Goal: Task Accomplishment & Management: Manage account settings

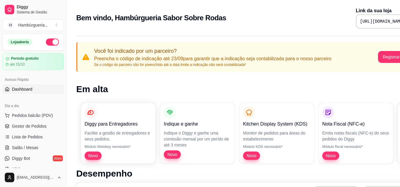
click at [89, 156] on span "Novo" at bounding box center [93, 155] width 15 height 6
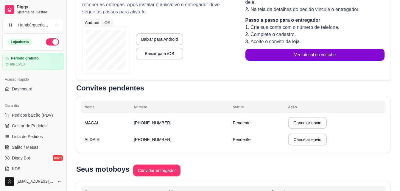
scroll to position [119, 0]
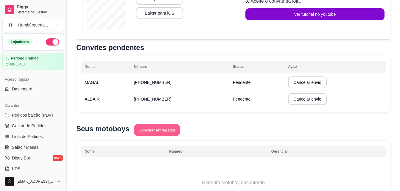
click at [161, 127] on button "Convidar entregador" at bounding box center [157, 130] width 46 height 12
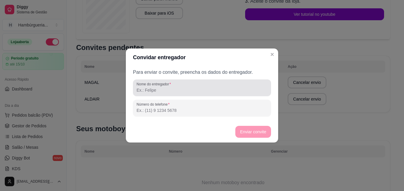
click at [211, 93] on input "Nome do entregador" at bounding box center [202, 90] width 131 height 6
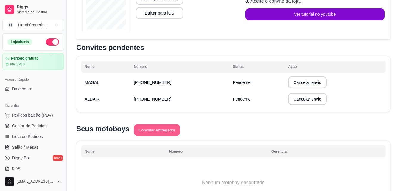
click at [167, 129] on button "Convidar entregador" at bounding box center [157, 130] width 46 height 12
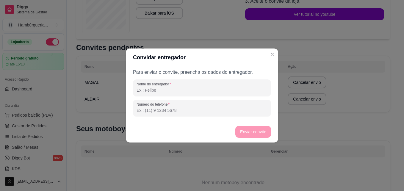
click at [183, 89] on input "Nome do entregador" at bounding box center [202, 90] width 131 height 6
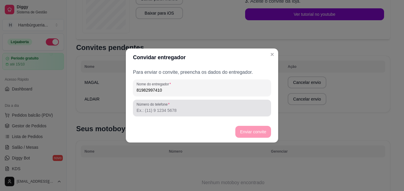
type input "81982997410"
click at [196, 112] on input "Número do telefone" at bounding box center [202, 110] width 131 height 6
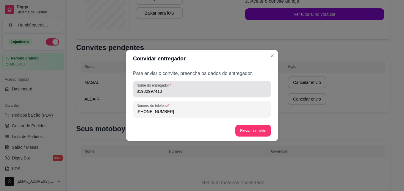
type input "[PHONE_NUMBER]"
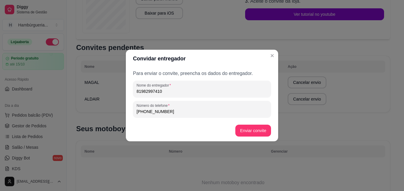
drag, startPoint x: 160, startPoint y: 98, endPoint x: 114, endPoint y: 103, distance: 46.7
click at [114, 103] on div "Convidar entregador Para enviar o convite, preencha os dados do entregador. Nom…" at bounding box center [202, 95] width 404 height 191
type input "magalllllllllllllllllll"
click at [261, 132] on button "Enviar convite" at bounding box center [253, 131] width 35 height 12
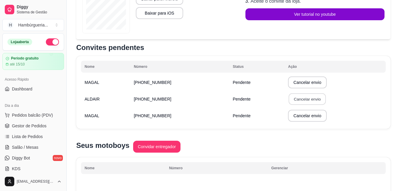
click at [297, 96] on button "Cancelar envio" at bounding box center [306, 99] width 37 height 12
click at [305, 143] on button "Confirmar" at bounding box center [304, 142] width 22 height 9
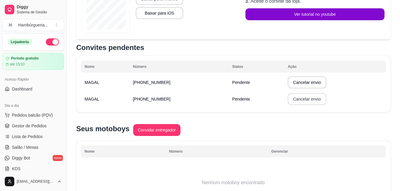
click at [290, 101] on button "Cancelar envio" at bounding box center [306, 99] width 38 height 12
click at [285, 145] on button "Cancelar" at bounding box center [279, 143] width 21 height 9
click at [156, 130] on button "Convidar entregador" at bounding box center [157, 130] width 48 height 12
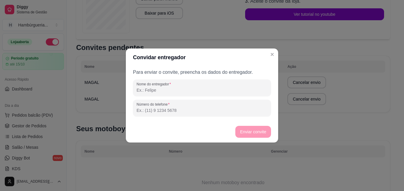
click at [197, 92] on input "Nome do entregador" at bounding box center [202, 90] width 131 height 6
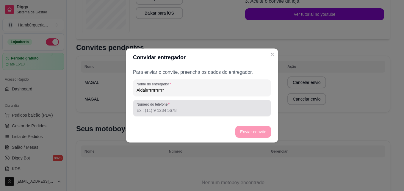
type input "Aldairrrrrrrrrrrrr"
click at [174, 107] on div at bounding box center [202, 108] width 131 height 12
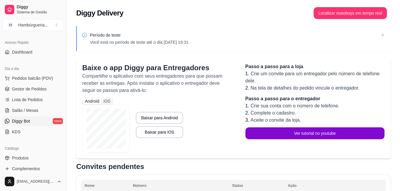
scroll to position [59, 0]
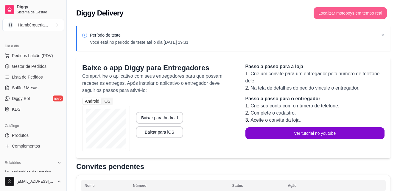
click at [358, 11] on button "Localizar motoboys em tempo real" at bounding box center [349, 13] width 73 height 12
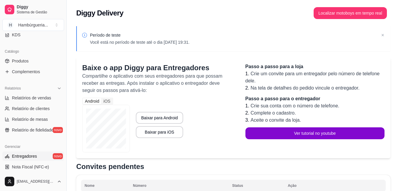
scroll to position [149, 0]
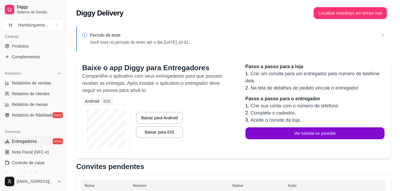
click at [48, 143] on link "Entregadores novo" at bounding box center [33, 142] width 62 height 10
click at [40, 161] on span "Controle de caixa" at bounding box center [28, 163] width 32 height 6
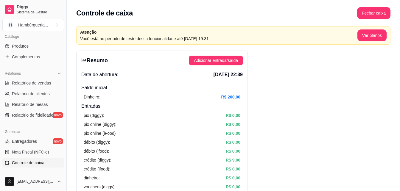
click at [231, 98] on article "R$ 200,00" at bounding box center [230, 97] width 19 height 7
drag, startPoint x: 217, startPoint y: 73, endPoint x: 238, endPoint y: 68, distance: 22.3
click at [217, 73] on span "[DATE] 22:39" at bounding box center [227, 74] width 29 height 7
drag, startPoint x: 238, startPoint y: 68, endPoint x: 224, endPoint y: 63, distance: 15.0
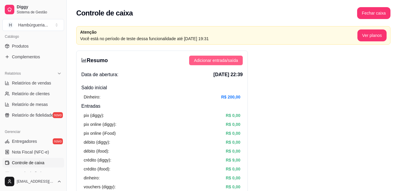
click at [223, 61] on span "Adicionar entrada/saída" at bounding box center [216, 60] width 44 height 7
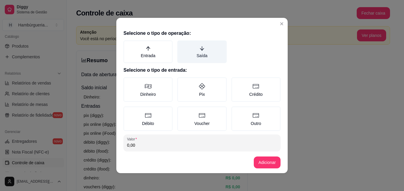
click at [195, 57] on label "Saída" at bounding box center [201, 51] width 49 height 23
click at [182, 45] on button "Saída" at bounding box center [179, 42] width 5 height 5
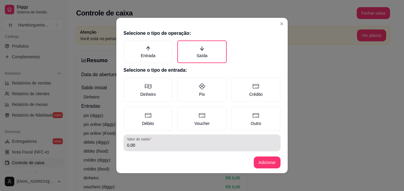
drag, startPoint x: 194, startPoint y: 147, endPoint x: 190, endPoint y: 143, distance: 5.5
click at [192, 145] on input "0,00" at bounding box center [202, 145] width 150 height 6
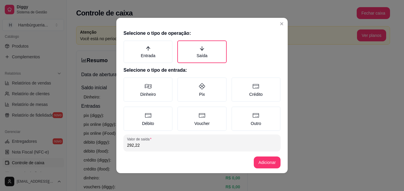
type input "292,22"
click at [262, 164] on button "Adicionar" at bounding box center [267, 163] width 26 height 12
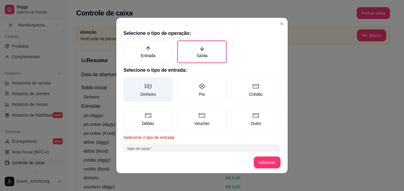
click at [147, 95] on label "Dinheiro" at bounding box center [147, 89] width 49 height 24
click at [128, 82] on button "Dinheiro" at bounding box center [125, 79] width 5 height 5
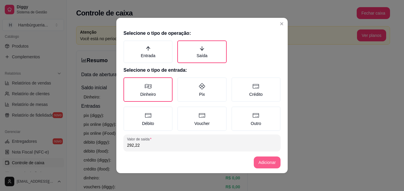
click at [265, 161] on button "Adicionar" at bounding box center [267, 162] width 27 height 12
click at [266, 159] on button "Adicionar" at bounding box center [267, 163] width 26 height 12
click at [265, 160] on button "Adicionar" at bounding box center [267, 162] width 27 height 12
click at [269, 161] on button "Adicionar" at bounding box center [267, 163] width 26 height 12
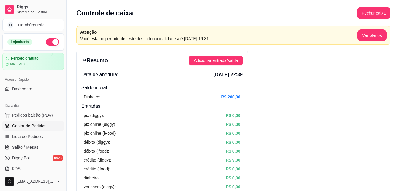
click at [34, 125] on span "Gestor de Pedidos" at bounding box center [29, 126] width 35 height 6
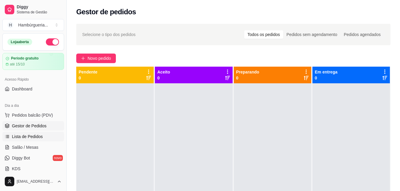
click at [40, 135] on span "Lista de Pedidos" at bounding box center [27, 137] width 31 height 6
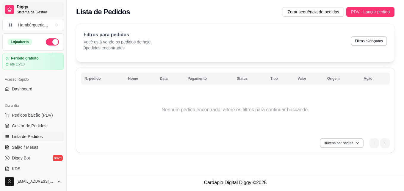
click at [19, 7] on span "Diggy" at bounding box center [39, 6] width 45 height 5
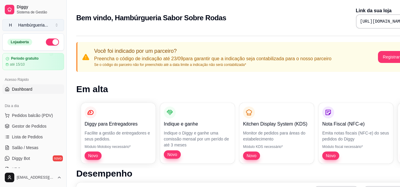
click at [63, 30] on button "H Hambúrgueria ..." at bounding box center [33, 25] width 62 height 12
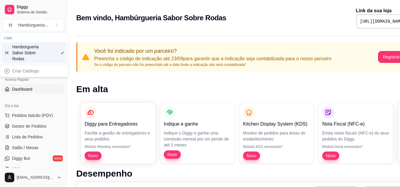
click at [48, 101] on div "Dia a dia" at bounding box center [33, 106] width 62 height 10
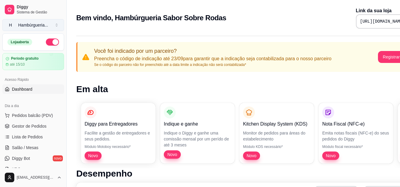
click at [57, 24] on button "H Hambúrgueria ..." at bounding box center [33, 25] width 62 height 12
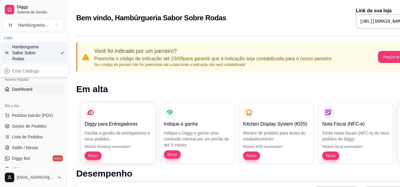
click at [33, 100] on div "Dia a dia Pedidos balcão (PDV) Gestor de Pedidos Lista de Pedidos Salão / Mesas…" at bounding box center [33, 136] width 66 height 77
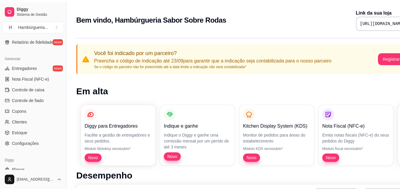
scroll to position [237, 0]
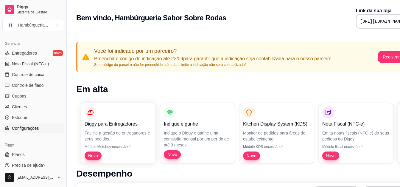
click at [27, 129] on span "Configurações" at bounding box center [25, 128] width 27 height 6
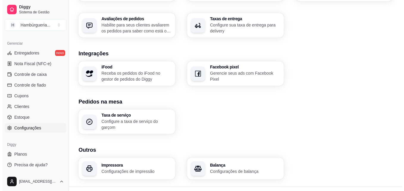
scroll to position [228, 0]
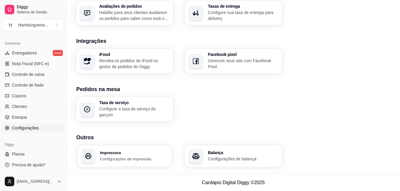
click at [139, 154] on h3 "Impressora" at bounding box center [134, 153] width 68 height 4
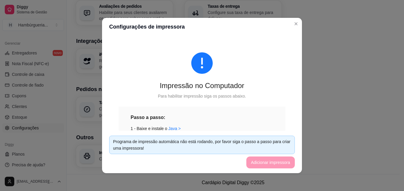
click at [264, 161] on footer "Programa de impressão automática não está rodando, por favor siga o passo a pas…" at bounding box center [202, 152] width 200 height 42
click at [159, 146] on div "Programa de impressão automática não está rodando, por favor siga o passo a pas…" at bounding box center [202, 144] width 178 height 13
click at [173, 126] on link "Java >" at bounding box center [174, 128] width 12 height 5
drag, startPoint x: 262, startPoint y: 168, endPoint x: 264, endPoint y: 152, distance: 16.2
click at [262, 159] on footer "Programa de impressão automática não está rodando, por favor siga o passo a pas…" at bounding box center [202, 152] width 200 height 42
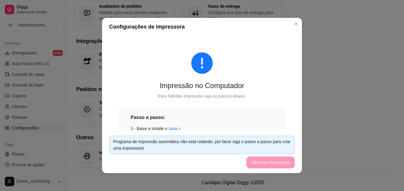
drag, startPoint x: 269, startPoint y: 150, endPoint x: 270, endPoint y: 144, distance: 6.3
click at [269, 147] on div "Programa de impressão automática não está rodando, por favor siga o passo a pas…" at bounding box center [202, 144] width 178 height 13
click at [270, 144] on div "Programa de impressão automática não está rodando, por favor siga o passo a pas…" at bounding box center [202, 144] width 178 height 13
click at [272, 143] on div "Programa de impressão automática não está rodando, por favor siga o passo a pas…" at bounding box center [202, 144] width 178 height 13
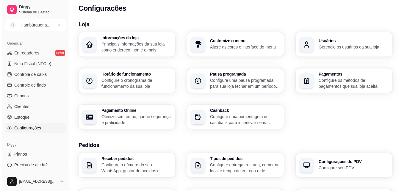
scroll to position [0, 0]
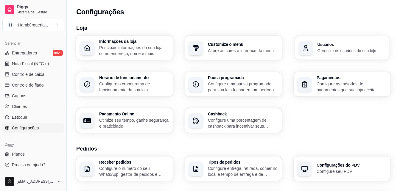
click at [314, 56] on div "Usuários Gerencie os usuários da sua loja" at bounding box center [342, 48] width 94 height 24
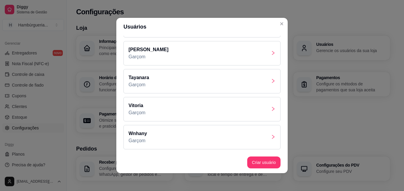
scroll to position [1, 0]
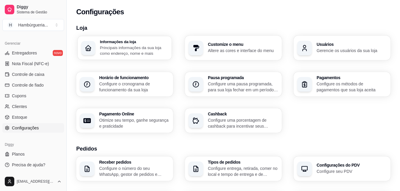
click at [125, 36] on div "Informações da loja Principais informações da sua loja como endereço, nome e ma…" at bounding box center [125, 48] width 94 height 24
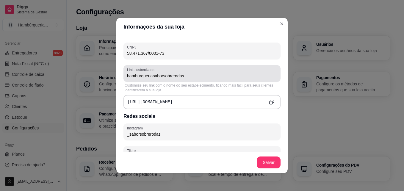
scroll to position [208, 0]
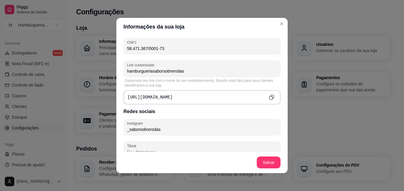
drag, startPoint x: 242, startPoint y: 96, endPoint x: 106, endPoint y: 92, distance: 136.3
click at [106, 92] on div "Informações da sua loja Informações principais Nome da loja Hambúrgueria Sabor …" at bounding box center [202, 95] width 404 height 191
drag, startPoint x: 106, startPoint y: 92, endPoint x: 166, endPoint y: 98, distance: 60.4
copy pre "[URL][DOMAIN_NAME]"
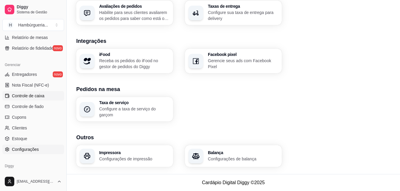
scroll to position [211, 0]
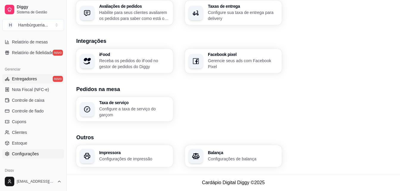
click at [41, 80] on link "Entregadores novo" at bounding box center [33, 79] width 62 height 10
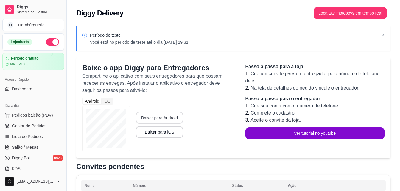
click at [154, 116] on button "Baixar para Android" at bounding box center [159, 118] width 47 height 12
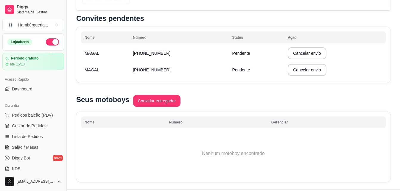
scroll to position [149, 0]
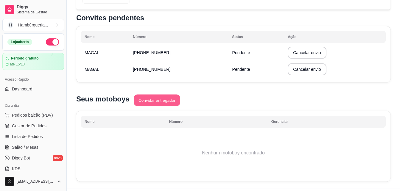
click at [162, 103] on button "Convidar entregador" at bounding box center [157, 101] width 46 height 12
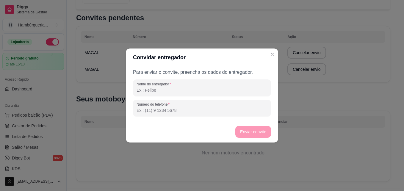
click at [196, 89] on input "Nome do entregador" at bounding box center [202, 90] width 131 height 6
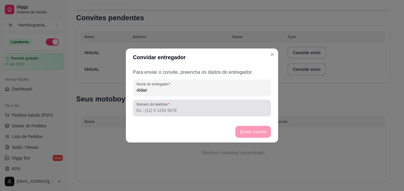
type input "Aldair"
click at [178, 111] on input "Número do telefone" at bounding box center [202, 110] width 131 height 6
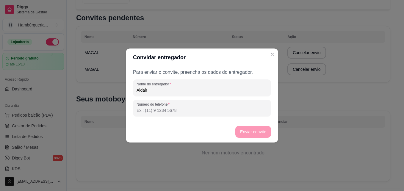
drag, startPoint x: 187, startPoint y: 107, endPoint x: 197, endPoint y: 126, distance: 22.1
click at [197, 126] on section "Convidar entregador Para enviar o convite, preencha os dados do entregador. Nom…" at bounding box center [202, 95] width 152 height 94
click at [203, 128] on footer "Enviar convite" at bounding box center [202, 131] width 152 height 21
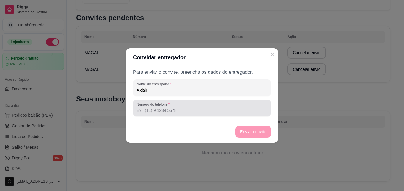
click at [204, 106] on div at bounding box center [202, 108] width 131 height 12
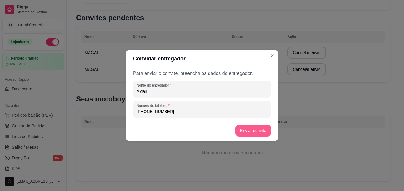
type input "[PHONE_NUMBER]"
click at [242, 132] on button "Enviar convite" at bounding box center [253, 131] width 36 height 12
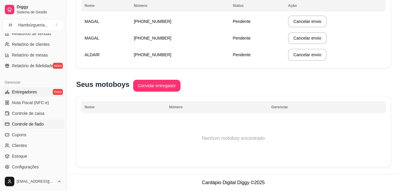
scroll to position [208, 0]
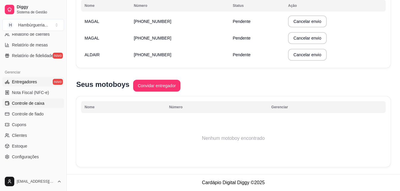
click at [35, 102] on span "Controle de caixa" at bounding box center [28, 103] width 32 height 6
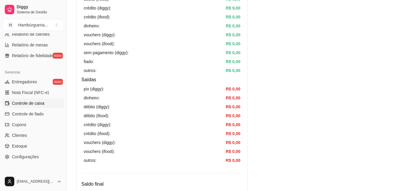
scroll to position [149, 0]
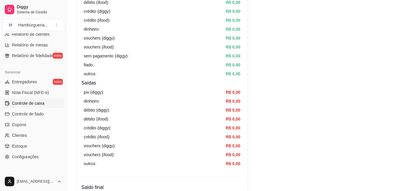
click at [226, 99] on article "R$ 0,00" at bounding box center [232, 101] width 15 height 7
click at [227, 120] on article "R$ 0,00" at bounding box center [232, 119] width 15 height 7
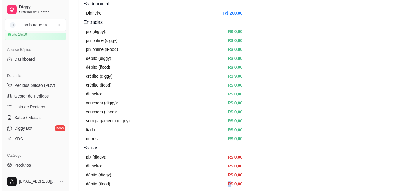
scroll to position [0, 0]
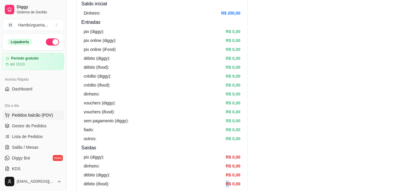
click at [34, 114] on span "Pedidos balcão (PDV)" at bounding box center [32, 115] width 41 height 6
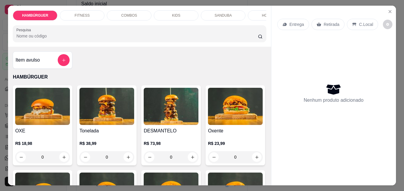
click at [52, 122] on img at bounding box center [42, 106] width 55 height 37
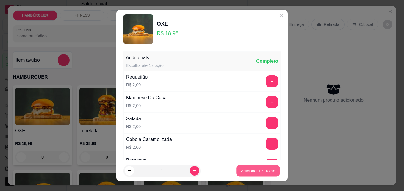
click at [255, 169] on p "Adicionar R$ 18,98" at bounding box center [258, 171] width 35 height 6
type input "1"
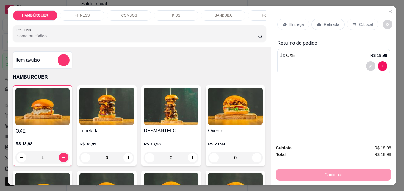
click at [95, 146] on p "R$ 38,99" at bounding box center [106, 144] width 55 height 6
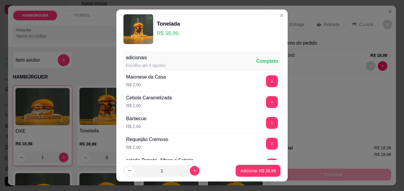
click at [253, 176] on footer "1 Adicionar R$ 38,99" at bounding box center [201, 170] width 171 height 21
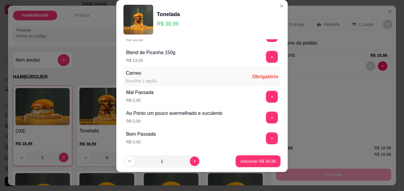
scroll to position [370, 0]
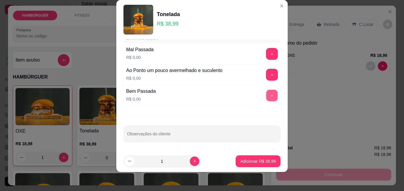
click at [266, 91] on button "+" at bounding box center [272, 96] width 12 height 12
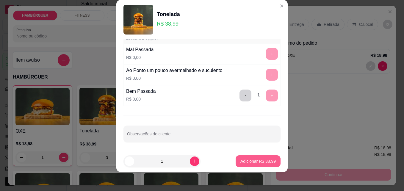
click at [251, 161] on p "Adicionar R$ 38,99" at bounding box center [257, 161] width 35 height 6
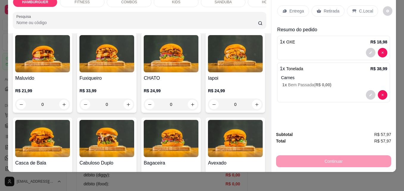
scroll to position [178, 0]
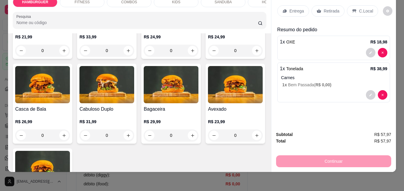
drag, startPoint x: 334, startPoint y: 156, endPoint x: 330, endPoint y: 154, distance: 4.1
click at [333, 155] on div "Continuar" at bounding box center [333, 160] width 115 height 13
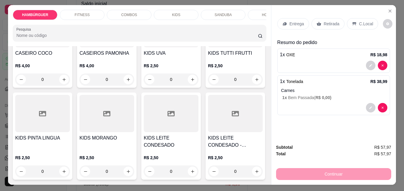
scroll to position [0, 0]
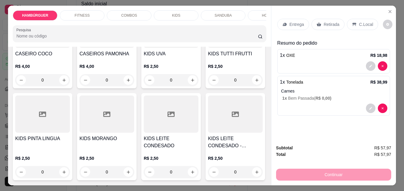
click at [324, 21] on p "Retirada" at bounding box center [332, 24] width 16 height 6
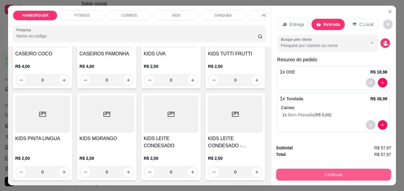
click at [329, 172] on button "Continuar" at bounding box center [333, 175] width 115 height 12
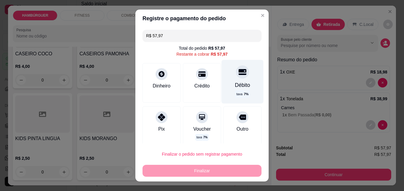
click at [237, 81] on div "Débito" at bounding box center [242, 85] width 15 height 8
type input "R$ 0,00"
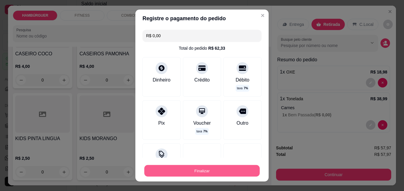
click at [217, 170] on button "Finalizar" at bounding box center [201, 171] width 115 height 12
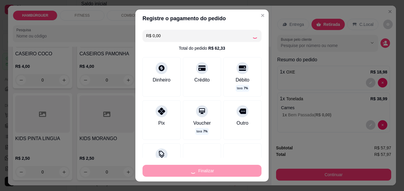
type input "0"
type input "-R$ 57,97"
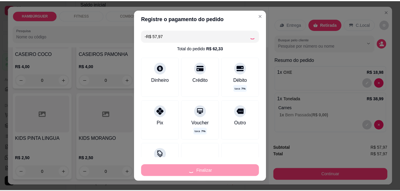
scroll to position [3064, 0]
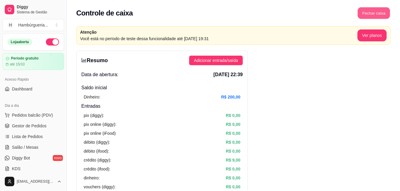
click at [382, 11] on button "Fechar caixa" at bounding box center [373, 13] width 32 height 12
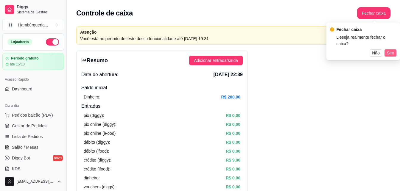
click at [391, 50] on span "Sim" at bounding box center [389, 53] width 7 height 7
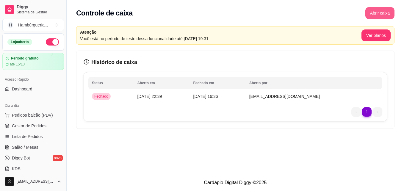
click at [376, 12] on button "Abrir caixa" at bounding box center [379, 13] width 29 height 12
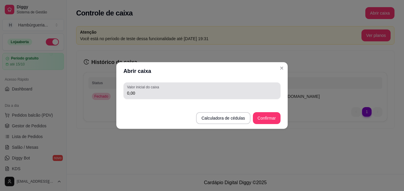
click at [147, 97] on div "Valor inicial do caixa 0,00" at bounding box center [201, 90] width 157 height 17
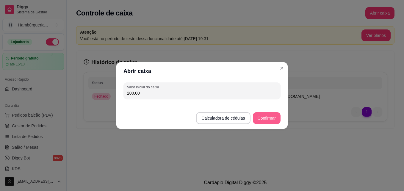
type input "200,00"
click at [267, 117] on button "Confirmar" at bounding box center [267, 118] width 28 height 12
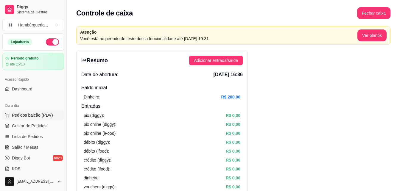
click at [45, 118] on span "Pedidos balcão (PDV)" at bounding box center [32, 115] width 41 height 6
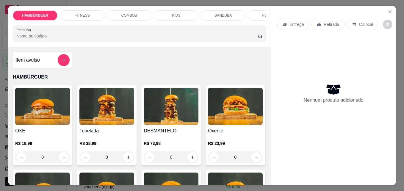
click at [114, 103] on img at bounding box center [106, 106] width 55 height 37
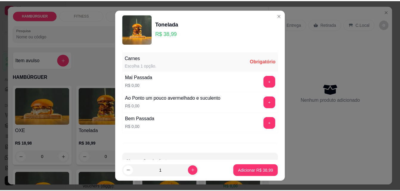
scroll to position [370, 0]
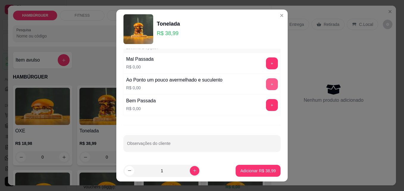
click at [266, 82] on button "+" at bounding box center [272, 84] width 12 height 12
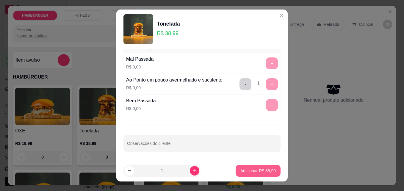
click at [252, 168] on p "Adicionar R$ 38,99" at bounding box center [257, 171] width 35 height 6
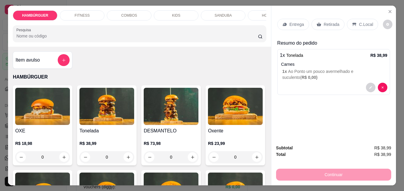
click at [334, 21] on p "Retirada" at bounding box center [332, 24] width 16 height 6
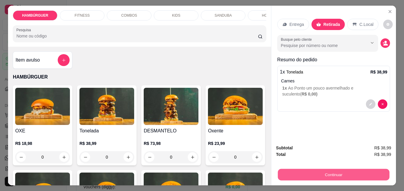
click at [328, 170] on button "Continuar" at bounding box center [334, 175] width 112 height 12
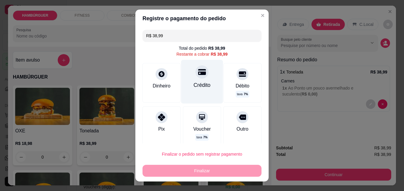
click at [198, 82] on div "Crédito" at bounding box center [202, 85] width 17 height 8
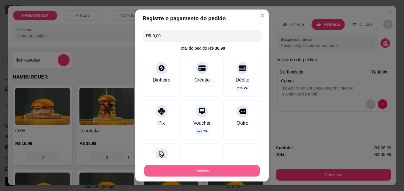
click at [203, 170] on button "Finalizar" at bounding box center [201, 171] width 115 height 12
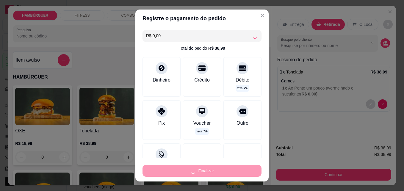
type input "-R$ 38,99"
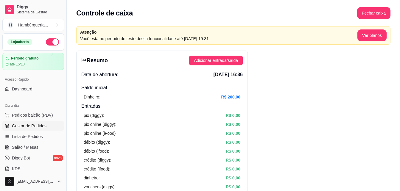
click at [42, 123] on span "Gestor de Pedidos" at bounding box center [29, 126] width 35 height 6
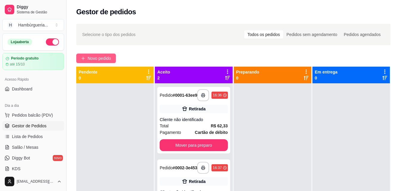
click at [101, 57] on span "Novo pedido" at bounding box center [99, 58] width 24 height 7
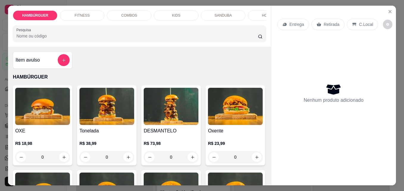
click at [171, 110] on img at bounding box center [171, 106] width 55 height 37
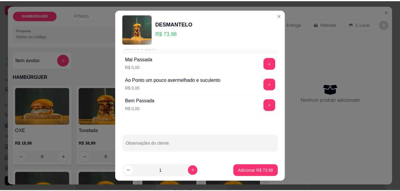
scroll to position [10, 0]
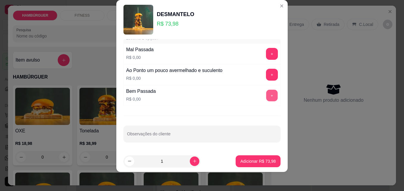
click at [266, 99] on button "+" at bounding box center [272, 96] width 12 height 12
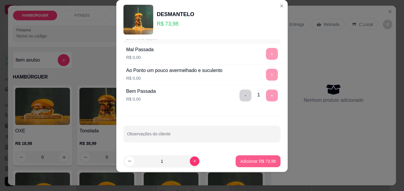
click at [258, 162] on p "Adicionar R$ 73,98" at bounding box center [257, 161] width 35 height 6
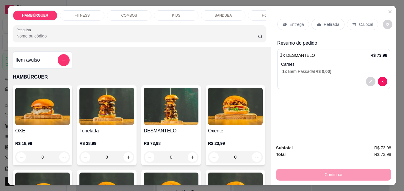
click at [363, 21] on p "C.Local" at bounding box center [366, 24] width 14 height 6
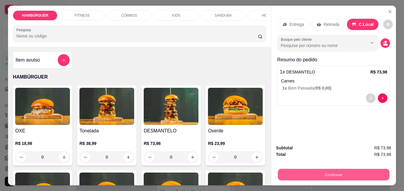
click at [346, 175] on button "Continuar" at bounding box center [334, 175] width 112 height 12
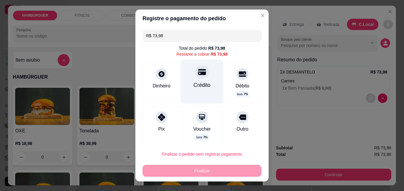
click at [201, 71] on div at bounding box center [201, 71] width 13 height 13
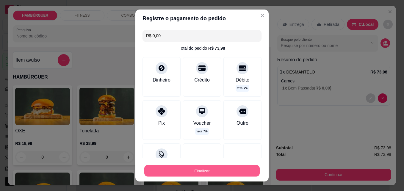
click at [217, 171] on button "Finalizar" at bounding box center [201, 171] width 115 height 12
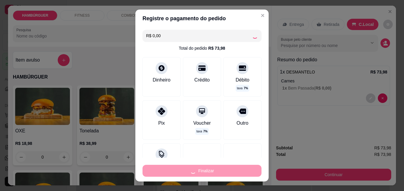
type input "-R$ 73,98"
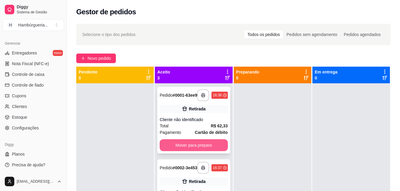
click at [185, 144] on button "Mover para preparo" at bounding box center [193, 145] width 68 height 12
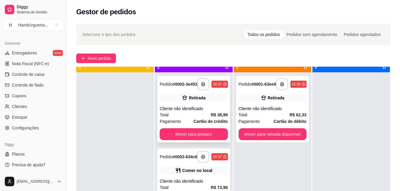
scroll to position [17, 0]
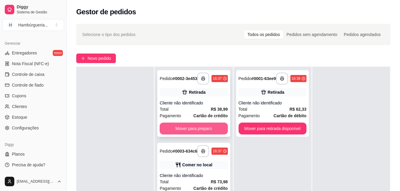
click at [197, 129] on button "Mover para preparo" at bounding box center [193, 129] width 68 height 12
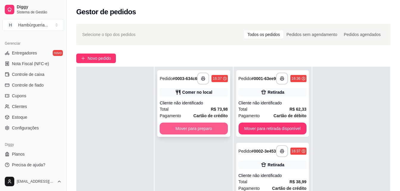
click at [205, 129] on button "Mover para preparo" at bounding box center [193, 129] width 68 height 12
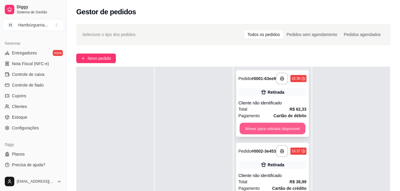
click at [248, 129] on button "Mover para retirada disponível" at bounding box center [272, 129] width 66 height 12
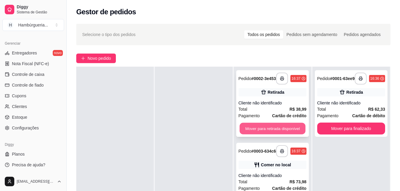
click at [282, 131] on button "Mover para retirada disponível" at bounding box center [272, 129] width 66 height 12
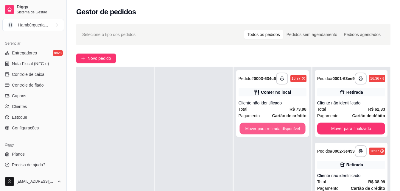
click at [282, 131] on button "Mover para retirada disponível" at bounding box center [272, 129] width 66 height 12
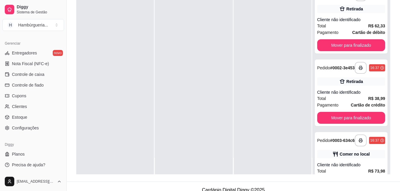
scroll to position [91, 0]
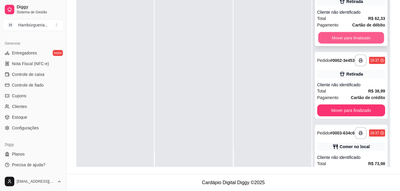
click at [351, 39] on button "Mover para finalizado" at bounding box center [351, 38] width 66 height 12
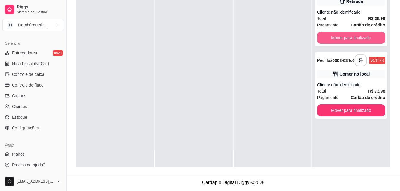
click at [351, 39] on button "Mover para finalizado" at bounding box center [351, 38] width 68 height 12
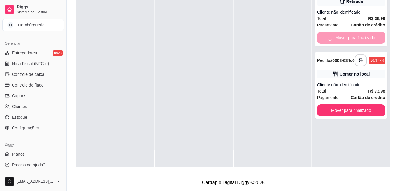
click at [351, 39] on div "Mover para finalizado" at bounding box center [351, 38] width 68 height 12
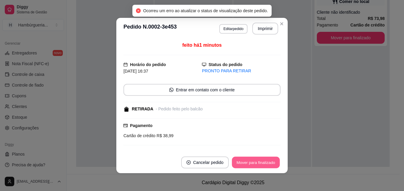
click at [259, 162] on button "Mover para finalizado" at bounding box center [256, 163] width 48 height 12
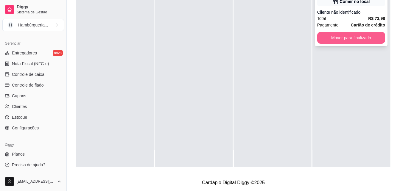
click at [329, 40] on button "Mover para finalizado" at bounding box center [351, 38] width 68 height 12
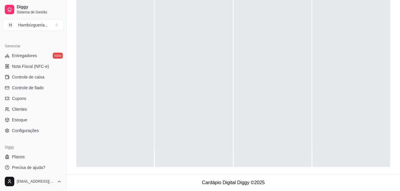
scroll to position [237, 0]
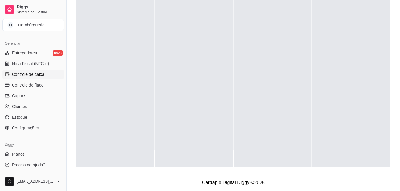
click at [32, 77] on link "Controle de caixa" at bounding box center [33, 75] width 62 height 10
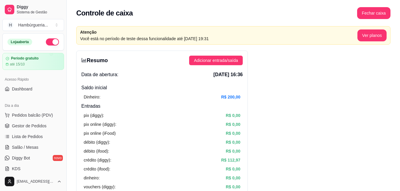
drag, startPoint x: 37, startPoint y: 61, endPoint x: 37, endPoint y: 49, distance: 12.2
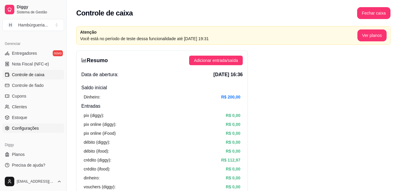
scroll to position [237, 0]
click at [38, 128] on span "Configurações" at bounding box center [25, 128] width 27 height 6
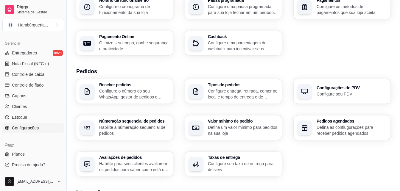
scroll to position [59, 0]
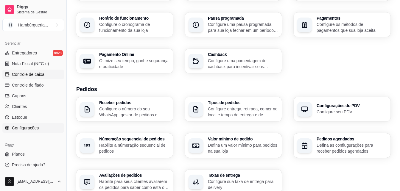
click at [53, 72] on link "Controle de caixa" at bounding box center [33, 75] width 62 height 10
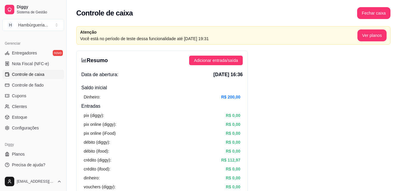
click at [211, 61] on span "Adicionar entrada/saída" at bounding box center [216, 60] width 44 height 7
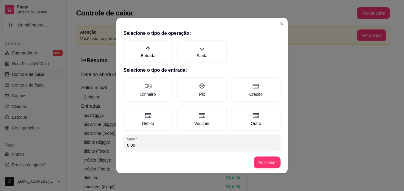
click at [281, 19] on header at bounding box center [201, 23] width 171 height 10
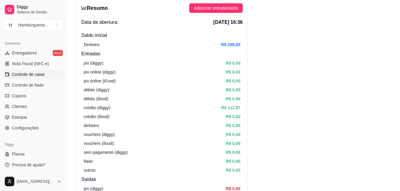
scroll to position [30, 0]
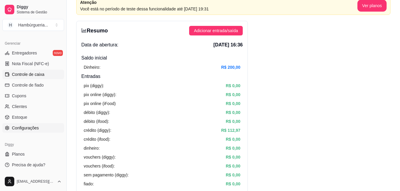
click at [41, 130] on link "Configurações" at bounding box center [33, 128] width 62 height 10
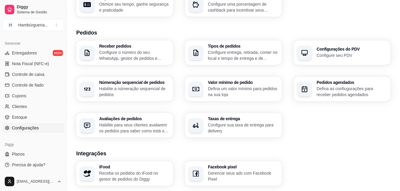
scroll to position [119, 0]
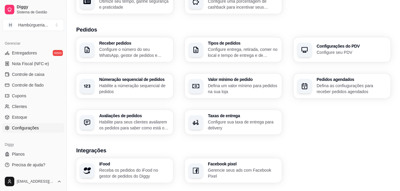
click at [227, 127] on p "Configure sua taxa de entrega para delivery" at bounding box center [243, 125] width 70 height 12
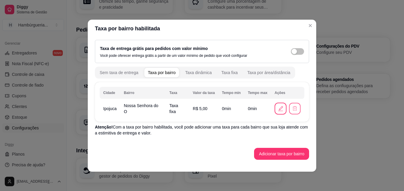
click at [295, 111] on icon "button" at bounding box center [295, 109] width 6 height 6
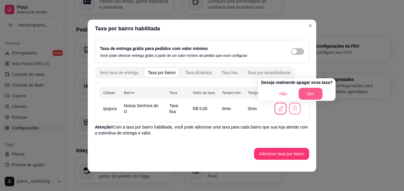
click at [311, 95] on button "Sim" at bounding box center [311, 94] width 24 height 12
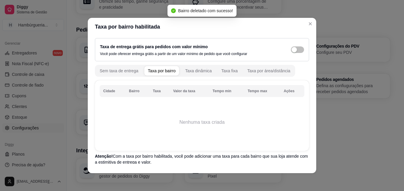
click at [165, 71] on div "Taxa por bairro" at bounding box center [162, 71] width 28 height 6
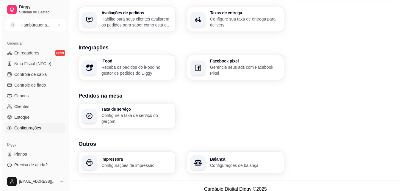
scroll to position [228, 0]
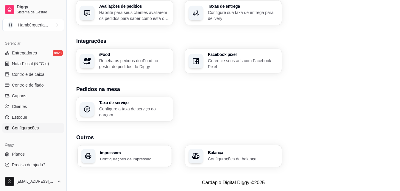
click at [118, 157] on p "Configurações de impressão" at bounding box center [134, 159] width 68 height 6
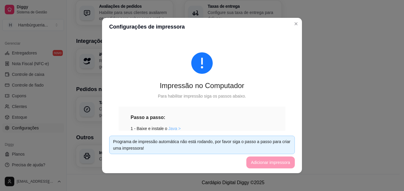
click at [172, 129] on link "Java >" at bounding box center [174, 128] width 12 height 5
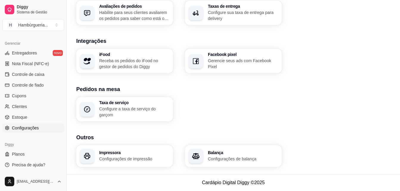
click at [123, 150] on div "Impressora Configurações de impressão" at bounding box center [124, 156] width 97 height 22
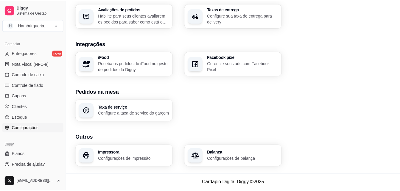
scroll to position [226, 0]
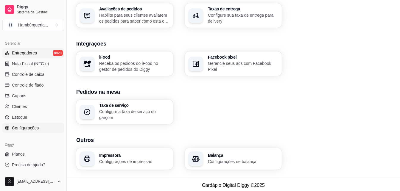
click at [32, 51] on span "Entregadores" at bounding box center [24, 53] width 25 height 6
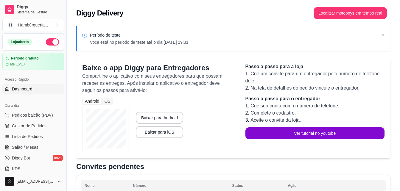
click at [39, 85] on link "Dashboard" at bounding box center [33, 89] width 62 height 10
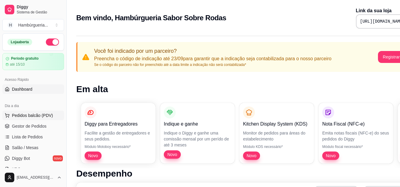
click at [46, 117] on span "Pedidos balcão (PDV)" at bounding box center [32, 115] width 41 height 6
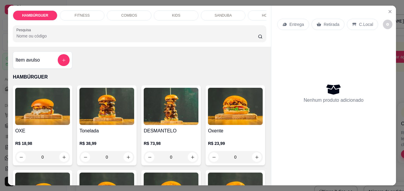
click at [295, 24] on p "Entrega" at bounding box center [296, 24] width 15 height 6
click at [105, 109] on img at bounding box center [106, 106] width 55 height 37
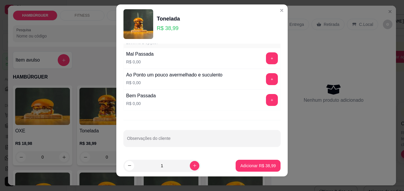
scroll to position [10, 0]
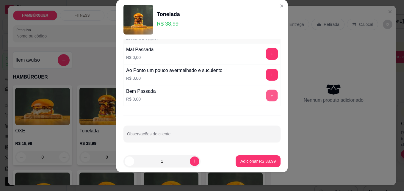
click at [266, 94] on button "+" at bounding box center [272, 96] width 12 height 12
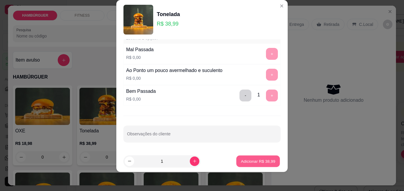
click at [259, 159] on p "Adicionar R$ 38,99" at bounding box center [258, 161] width 35 height 6
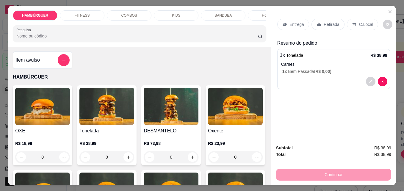
click at [295, 23] on p "Entrega" at bounding box center [296, 24] width 15 height 6
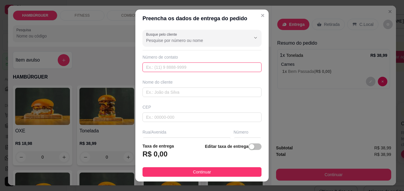
click at [199, 66] on input "text" at bounding box center [201, 67] width 119 height 10
type input "[PHONE_NUMBER]"
click at [196, 87] on div "Nome do cliente" at bounding box center [201, 88] width 121 height 18
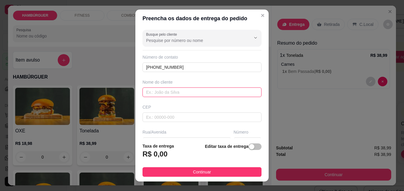
click at [167, 93] on input "text" at bounding box center [201, 92] width 119 height 10
type input "a"
type input "[PERSON_NAME]"
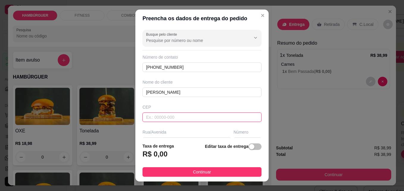
click at [178, 116] on input "text" at bounding box center [201, 117] width 119 height 10
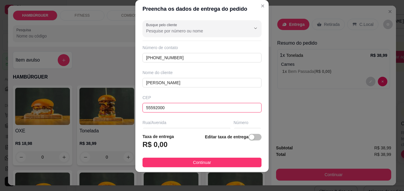
type input "55592000"
click at [189, 156] on footer "Taxa de entrega R$ 0,00 Editar taxa de entrega Continuar" at bounding box center [201, 150] width 133 height 43
click at [193, 162] on span "Continuar" at bounding box center [202, 162] width 18 height 7
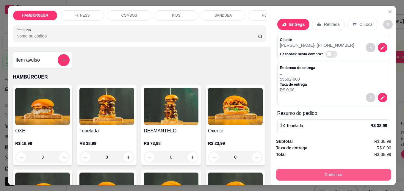
click at [301, 171] on button "Continuar" at bounding box center [333, 175] width 115 height 12
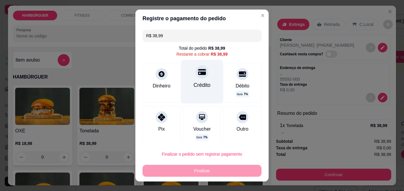
click at [194, 81] on div "Crédito" at bounding box center [202, 85] width 17 height 8
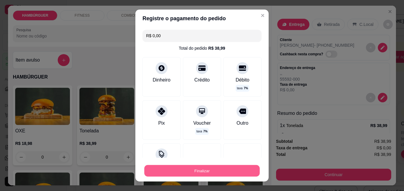
click at [219, 169] on button "Finalizar" at bounding box center [201, 171] width 115 height 12
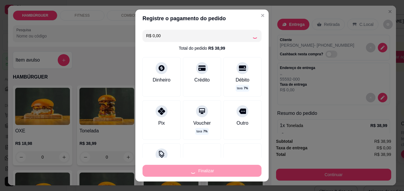
type input "-R$ 38,99"
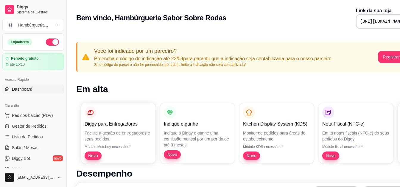
drag, startPoint x: 32, startPoint y: 94, endPoint x: 33, endPoint y: 89, distance: 5.5
click at [33, 89] on div "Acesso Rápido Dashboard" at bounding box center [33, 84] width 66 height 24
click at [33, 88] on link "Dashboard" at bounding box center [33, 89] width 62 height 10
click at [28, 126] on span "Gestor de Pedidos" at bounding box center [29, 126] width 35 height 6
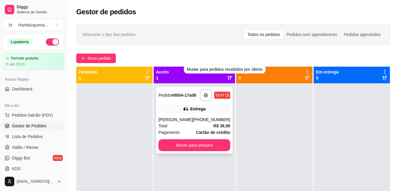
click at [219, 98] on div "16:47" at bounding box center [219, 95] width 9 height 5
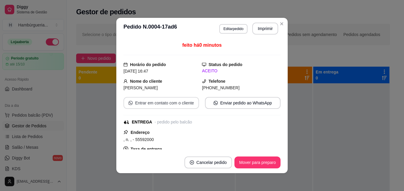
click at [168, 103] on button "Entrar em contato com o cliente" at bounding box center [161, 103] width 76 height 12
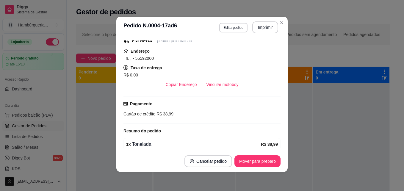
scroll to position [89, 0]
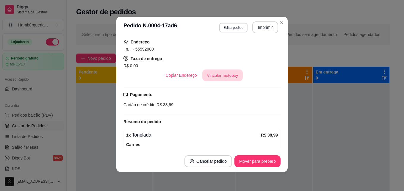
click at [214, 77] on button "Vincular motoboy" at bounding box center [222, 76] width 40 height 12
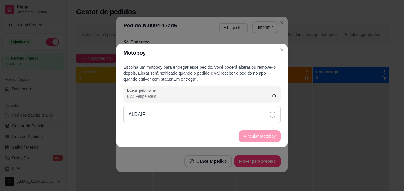
click at [271, 115] on icon at bounding box center [273, 115] width 6 height 6
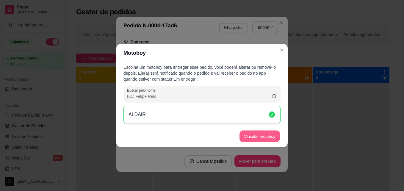
click at [255, 137] on button "Vincular motoboy" at bounding box center [259, 137] width 40 height 12
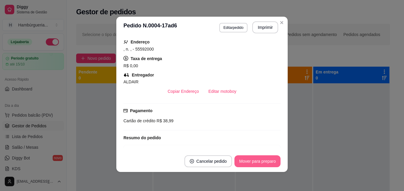
click at [264, 157] on button "Mover para preparo" at bounding box center [257, 161] width 46 height 12
click at [264, 164] on button "Mover para entrega" at bounding box center [258, 161] width 46 height 12
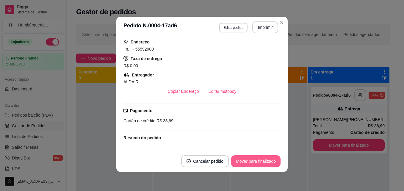
click at [263, 163] on button "Mover para finalizado" at bounding box center [255, 161] width 49 height 12
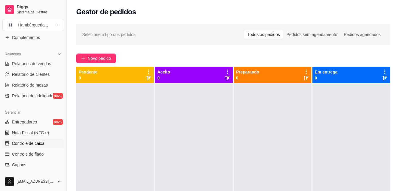
scroll to position [178, 0]
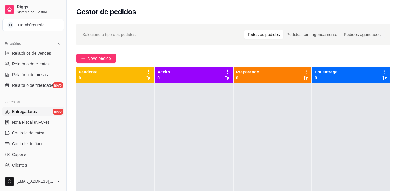
click at [37, 112] on link "Entregadores novo" at bounding box center [33, 112] width 62 height 10
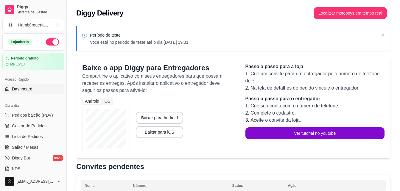
click at [42, 90] on link "Dashboard" at bounding box center [33, 89] width 62 height 10
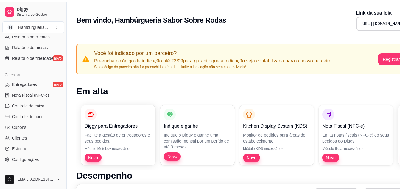
scroll to position [208, 0]
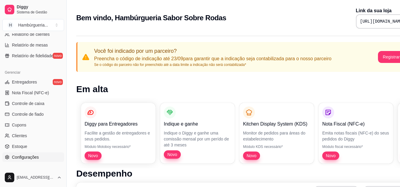
click at [24, 155] on span "Configurações" at bounding box center [25, 157] width 27 height 6
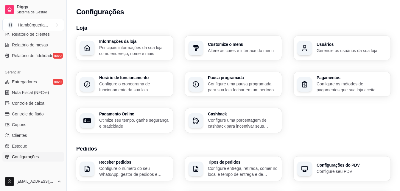
scroll to position [237, 0]
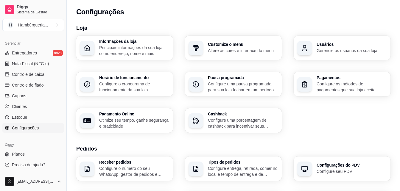
click at [45, 122] on ul "Entregadores novo Nota Fiscal (NFC-e) Controle de caixa Controle de fiado Cupon…" at bounding box center [33, 90] width 62 height 84
click at [46, 128] on link "Configurações" at bounding box center [33, 128] width 62 height 10
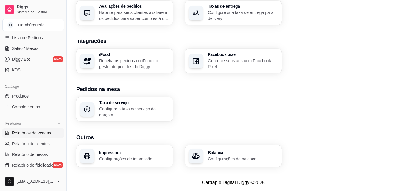
scroll to position [88, 0]
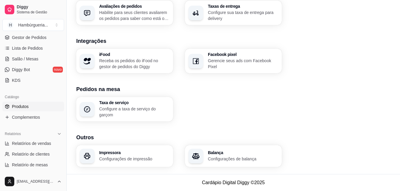
click at [29, 105] on link "Produtos" at bounding box center [33, 107] width 62 height 10
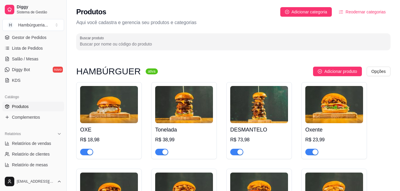
click at [95, 138] on div "R$ 18,98" at bounding box center [109, 139] width 58 height 7
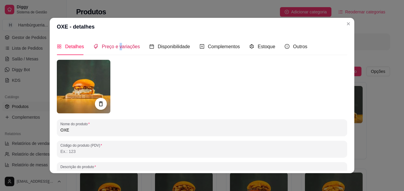
click at [117, 50] on div "Preço e variações" at bounding box center [116, 46] width 46 height 7
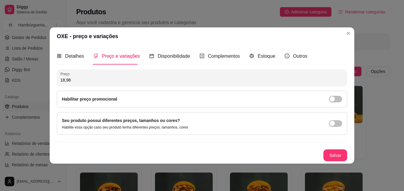
click at [273, 78] on input "18,98" at bounding box center [201, 80] width 283 height 6
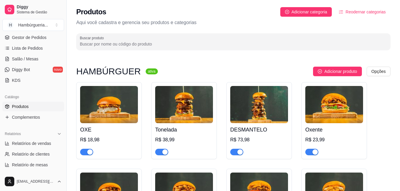
click at [225, 16] on div "Produtos Adicionar categoria Reodernar categorias" at bounding box center [233, 12] width 314 height 10
click at [119, 126] on h4 "OXE" at bounding box center [109, 130] width 58 height 8
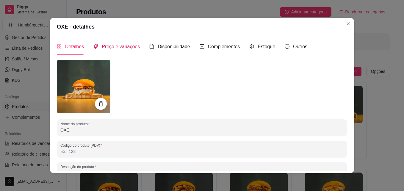
click at [127, 48] on span "Preço e variações" at bounding box center [121, 46] width 38 height 5
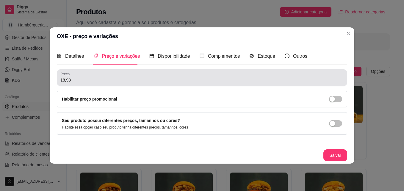
click at [144, 85] on div "Preço 18,98" at bounding box center [202, 77] width 290 height 17
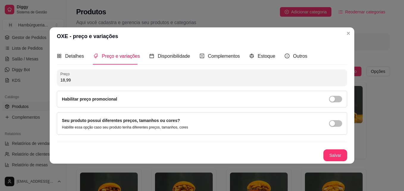
type input "18,99"
click at [334, 57] on div "Detalhes Preço e variações Disponibilidade Complementos Estoque Outros" at bounding box center [202, 56] width 290 height 17
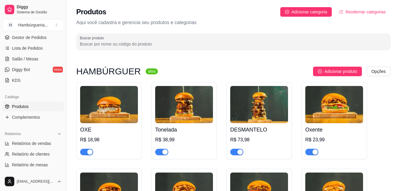
click at [110, 117] on img at bounding box center [109, 104] width 58 height 37
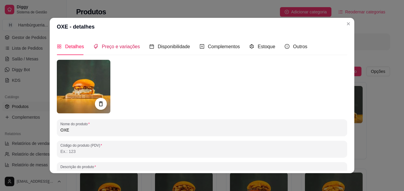
click at [128, 46] on span "Preço e variações" at bounding box center [121, 46] width 38 height 5
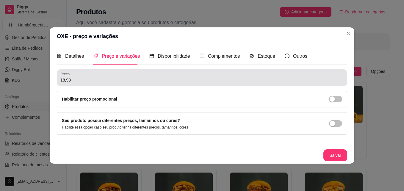
click at [173, 84] on div "18,98" at bounding box center [201, 78] width 283 height 12
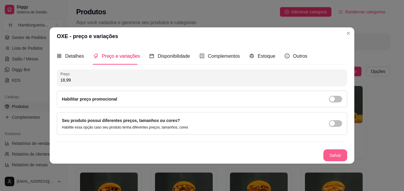
type input "18,99"
click at [340, 154] on button "Salvar" at bounding box center [335, 156] width 23 height 12
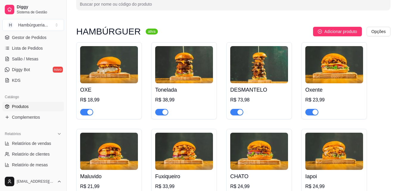
scroll to position [59, 0]
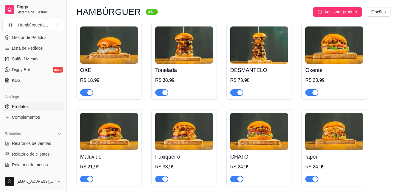
click at [336, 148] on img at bounding box center [334, 131] width 58 height 37
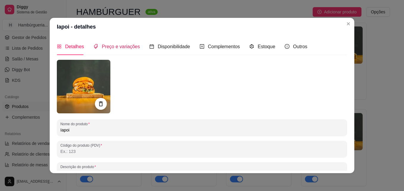
click at [122, 50] on div "Preço e variações" at bounding box center [116, 46] width 46 height 7
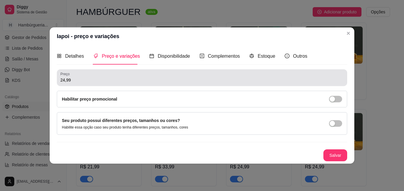
click at [150, 79] on input "24,99" at bounding box center [201, 80] width 283 height 6
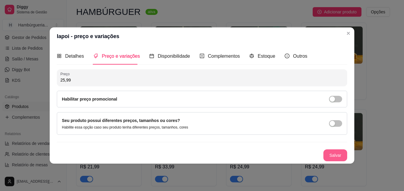
type input "25,99"
click at [339, 152] on button "Salvar" at bounding box center [335, 155] width 24 height 12
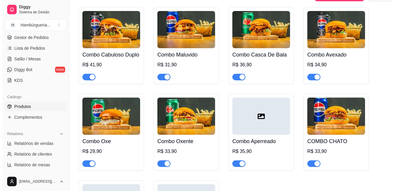
scroll to position [565, 0]
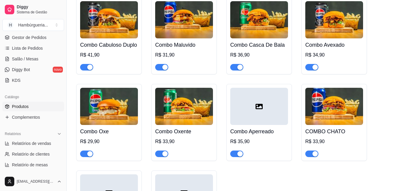
click at [250, 125] on div at bounding box center [259, 106] width 58 height 37
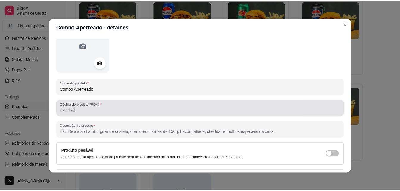
scroll to position [84, 0]
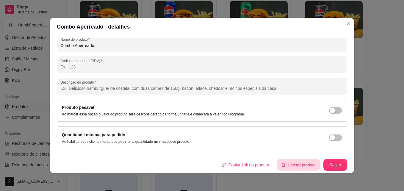
click at [286, 165] on button "Deletar produto" at bounding box center [298, 165] width 43 height 12
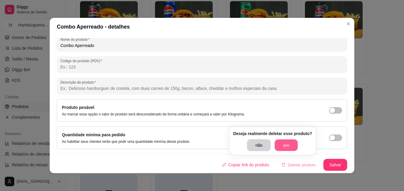
click at [289, 145] on button "sim" at bounding box center [286, 146] width 23 height 12
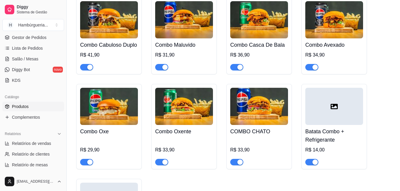
click at [251, 136] on h4 "COMBO CHATO" at bounding box center [259, 131] width 58 height 8
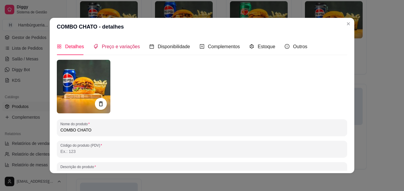
click at [123, 49] on span "Preço e variações" at bounding box center [121, 46] width 38 height 5
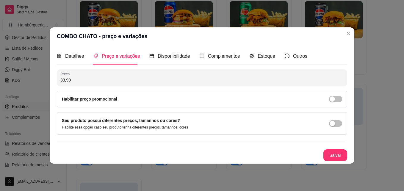
click at [239, 79] on input "33,90" at bounding box center [201, 80] width 283 height 6
type input "35,90"
click at [239, 38] on header "COMBO CHATO - preço e variações" at bounding box center [202, 36] width 305 height 18
click at [334, 156] on button "Salvar" at bounding box center [335, 155] width 24 height 12
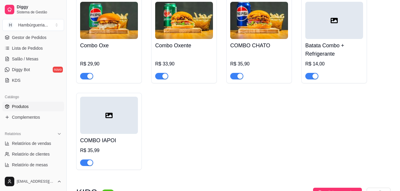
scroll to position [654, 0]
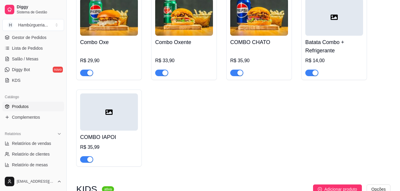
click at [118, 131] on div at bounding box center [109, 111] width 58 height 37
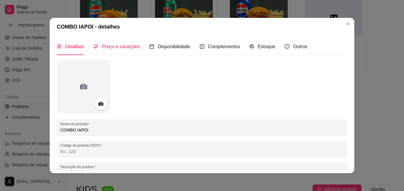
click at [126, 46] on span "Preço e variações" at bounding box center [121, 46] width 38 height 5
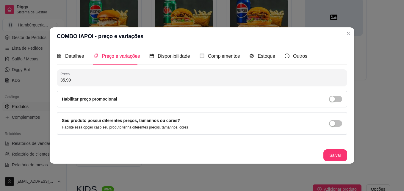
click at [153, 82] on input "35,99" at bounding box center [201, 80] width 283 height 6
type input "36,90"
click at [343, 156] on button "Salvar" at bounding box center [335, 156] width 23 height 12
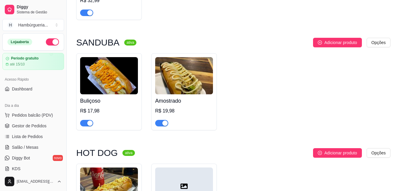
scroll to position [922, 0]
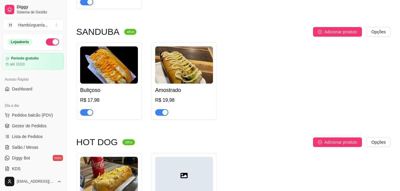
click at [110, 82] on img at bounding box center [109, 64] width 58 height 37
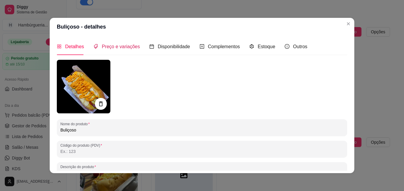
click at [106, 46] on span "Preço e variações" at bounding box center [121, 46] width 38 height 5
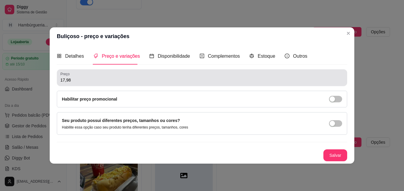
click at [140, 80] on input "17,98" at bounding box center [201, 80] width 283 height 6
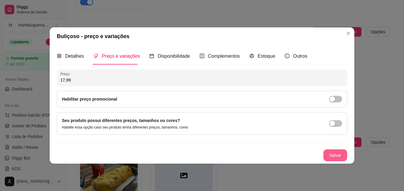
type input "17,99"
click at [333, 153] on button "Salvar" at bounding box center [335, 156] width 23 height 12
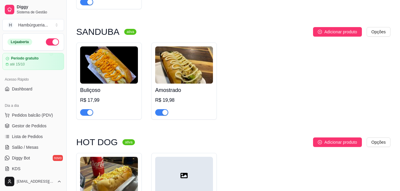
click at [175, 84] on img at bounding box center [184, 64] width 58 height 37
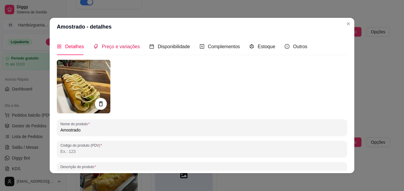
click at [128, 43] on div "Preço e variações" at bounding box center [116, 46] width 46 height 7
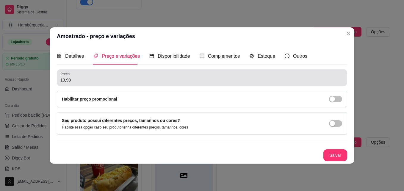
click at [308, 79] on input "19,98" at bounding box center [201, 80] width 283 height 6
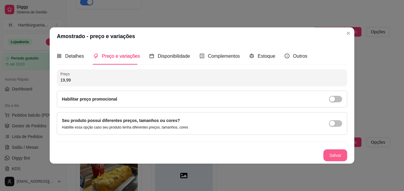
type input "19,99"
click at [341, 155] on button "Salvar" at bounding box center [335, 156] width 23 height 12
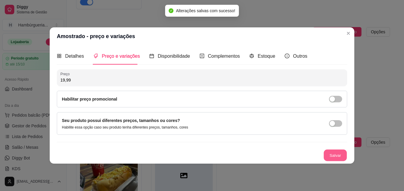
click at [337, 153] on button "Salvar" at bounding box center [335, 156] width 23 height 12
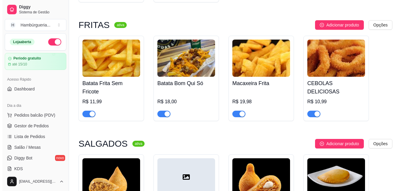
scroll to position [1160, 0]
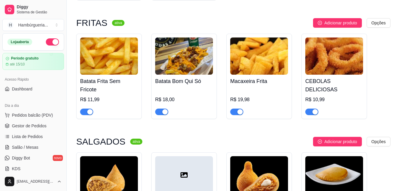
click at [106, 75] on img at bounding box center [109, 55] width 58 height 37
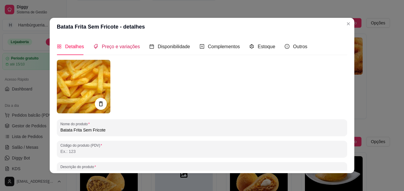
click at [112, 44] on span "Preço e variações" at bounding box center [121, 46] width 38 height 5
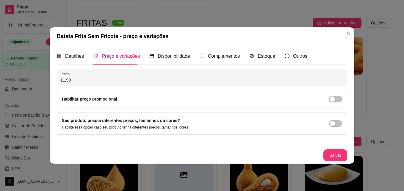
click at [145, 78] on input "11,99" at bounding box center [201, 80] width 283 height 6
type input "15,99"
drag, startPoint x: 347, startPoint y: 150, endPoint x: 344, endPoint y: 151, distance: 3.3
click at [347, 150] on div "Detalhes Preço e variações Disponibilidade Complementos Estoque Outros Nome do …" at bounding box center [202, 104] width 305 height 118
click at [341, 154] on button "Salvar" at bounding box center [335, 156] width 23 height 12
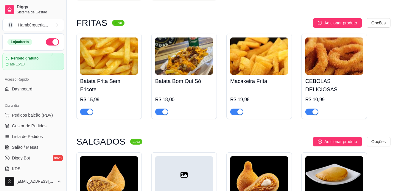
click at [173, 75] on img at bounding box center [184, 55] width 58 height 37
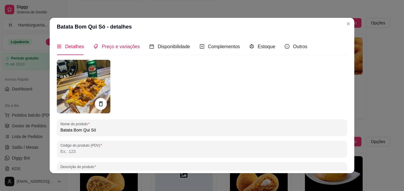
click at [120, 48] on span "Preço e variações" at bounding box center [121, 46] width 38 height 5
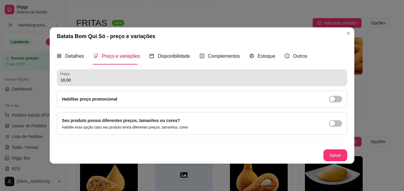
click at [167, 80] on input "18,00" at bounding box center [201, 80] width 283 height 6
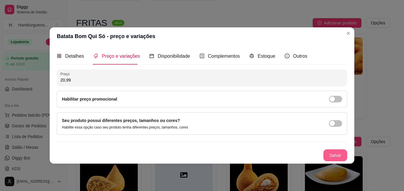
type input "20,99"
click at [329, 156] on button "Salvar" at bounding box center [335, 156] width 23 height 12
click at [342, 152] on button "Salvar" at bounding box center [335, 155] width 24 height 12
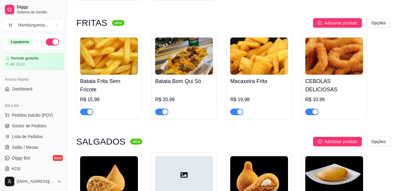
click at [331, 94] on h4 "CEBOLAS DELICIOSAS" at bounding box center [334, 85] width 58 height 17
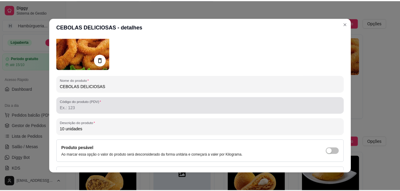
scroll to position [0, 0]
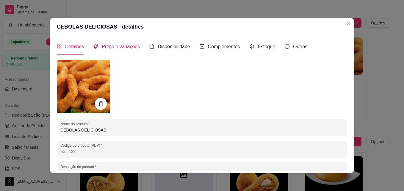
click at [105, 47] on span "Preço e variações" at bounding box center [121, 46] width 38 height 5
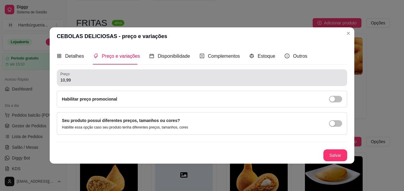
drag, startPoint x: 116, startPoint y: 80, endPoint x: 120, endPoint y: 75, distance: 7.0
click at [119, 76] on div "10,99" at bounding box center [201, 78] width 283 height 12
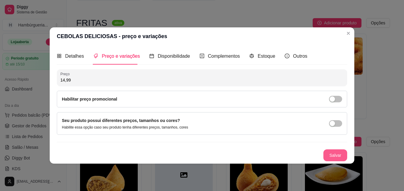
type input "14,99"
click at [341, 154] on button "Salvar" at bounding box center [335, 156] width 23 height 12
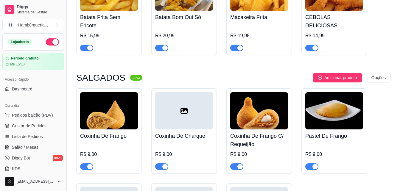
scroll to position [1279, 0]
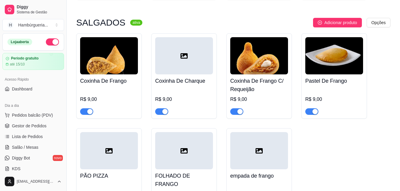
click at [181, 103] on div "R$ 9,00" at bounding box center [184, 99] width 58 height 7
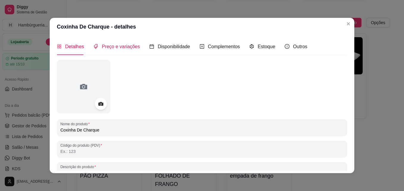
click at [128, 48] on span "Preço e variações" at bounding box center [121, 46] width 38 height 5
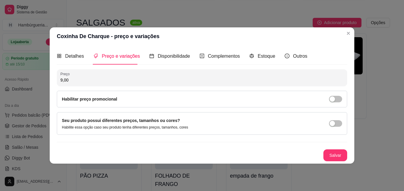
click at [122, 78] on input "9,00" at bounding box center [201, 80] width 283 height 6
type input "11,00"
click at [342, 157] on button "Salvar" at bounding box center [335, 156] width 23 height 12
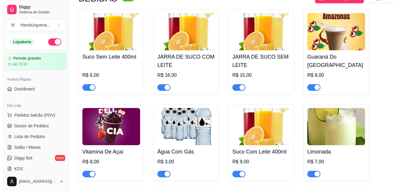
scroll to position [1517, 0]
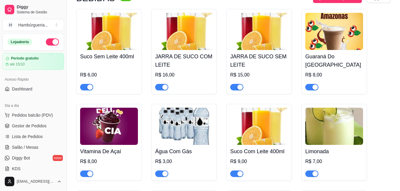
click at [104, 70] on div "R$ 6,00" at bounding box center [109, 76] width 58 height 27
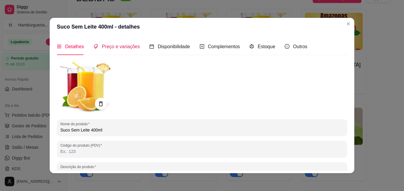
click at [117, 48] on span "Preço e variações" at bounding box center [121, 46] width 38 height 5
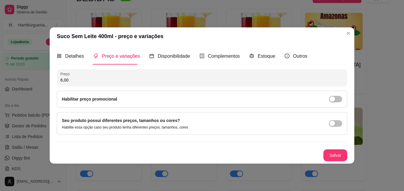
click at [122, 82] on input "6,00" at bounding box center [201, 80] width 283 height 6
type input "7,00"
click at [336, 151] on button "Salvar" at bounding box center [335, 156] width 23 height 12
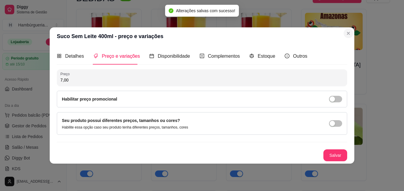
click at [348, 29] on button "Close" at bounding box center [349, 34] width 10 height 10
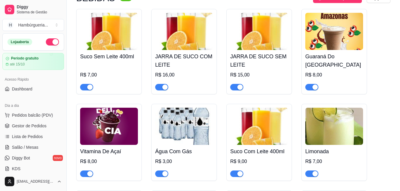
click at [107, 131] on img at bounding box center [109, 126] width 58 height 37
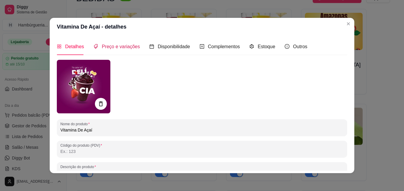
click at [110, 46] on span "Preço e variações" at bounding box center [121, 46] width 38 height 5
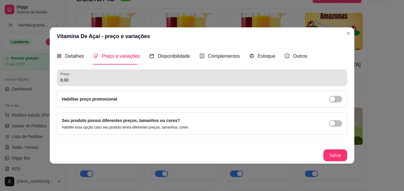
click at [124, 85] on div "Preço 8,00" at bounding box center [202, 77] width 290 height 17
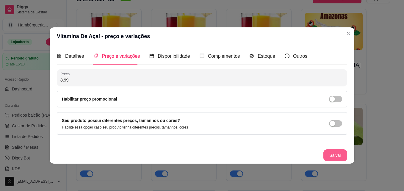
type input "8,99"
click at [343, 156] on button "Salvar" at bounding box center [335, 155] width 24 height 12
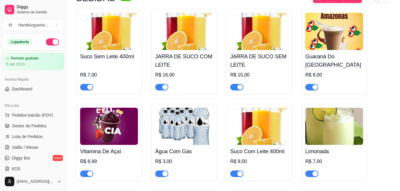
click at [179, 79] on div "R$ 16,00" at bounding box center [184, 74] width 58 height 7
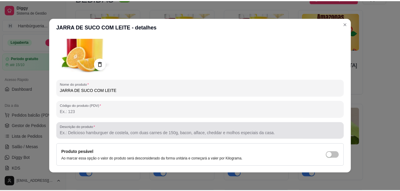
scroll to position [0, 0]
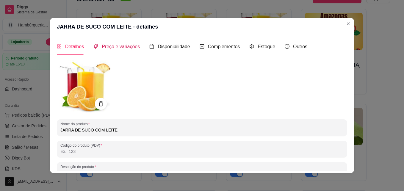
click at [117, 49] on span "Preço e variações" at bounding box center [121, 46] width 38 height 5
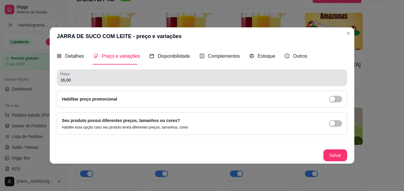
click at [111, 80] on input "16,00" at bounding box center [201, 80] width 283 height 6
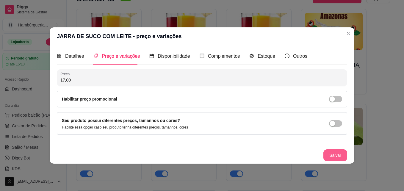
type input "17,00"
click at [339, 155] on button "Salvar" at bounding box center [335, 156] width 23 height 12
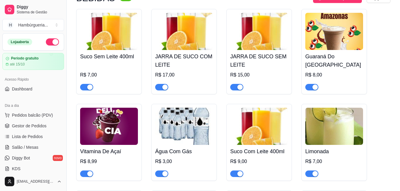
click at [336, 71] on div "R$ 8,00" at bounding box center [334, 80] width 58 height 19
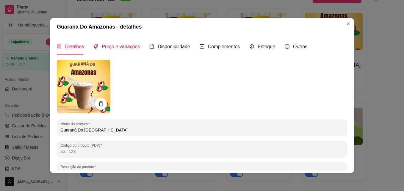
click at [110, 44] on span "Preço e variações" at bounding box center [121, 46] width 38 height 5
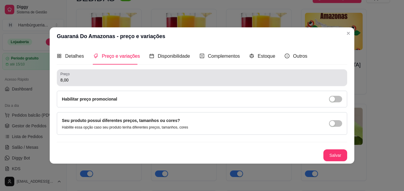
drag, startPoint x: 119, startPoint y: 76, endPoint x: 112, endPoint y: 68, distance: 10.1
click at [115, 73] on div "8,00" at bounding box center [201, 78] width 283 height 12
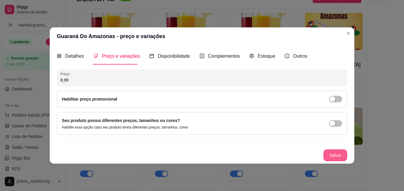
type input "8,99"
click at [330, 152] on button "Salvar" at bounding box center [335, 155] width 24 height 12
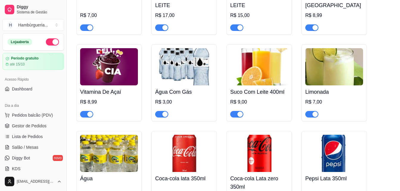
scroll to position [1606, 0]
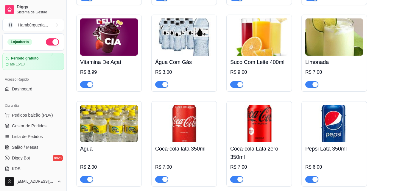
click at [185, 74] on div "R$ 3,00" at bounding box center [184, 72] width 58 height 7
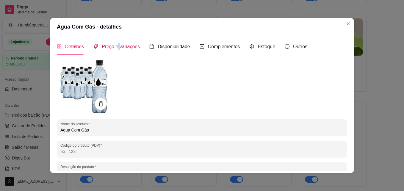
click at [116, 47] on span "Preço e variações" at bounding box center [121, 46] width 38 height 5
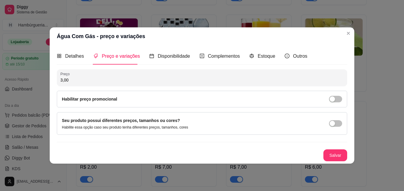
drag, startPoint x: 112, startPoint y: 83, endPoint x: 115, endPoint y: 79, distance: 4.5
click at [113, 81] on input "3,00" at bounding box center [201, 80] width 283 height 6
type input "4,00"
click at [342, 150] on button "Salvar" at bounding box center [335, 156] width 23 height 12
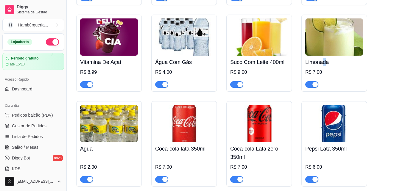
click at [325, 66] on h4 "Limonada" at bounding box center [334, 62] width 58 height 8
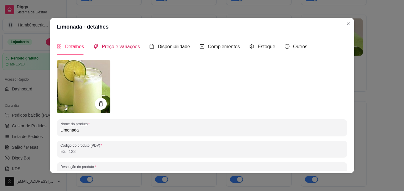
click at [127, 50] on div "Preço e variações" at bounding box center [116, 46] width 46 height 7
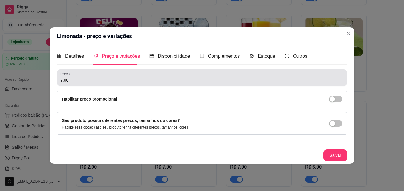
click at [121, 80] on input "7,00" at bounding box center [201, 80] width 283 height 6
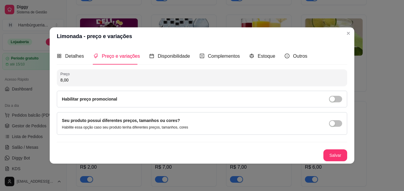
type input "8,00"
click at [326, 154] on button "Salvar" at bounding box center [335, 156] width 23 height 12
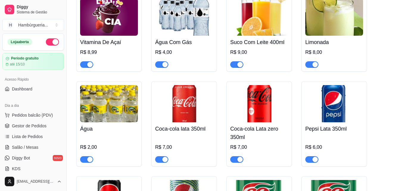
scroll to position [1666, 0]
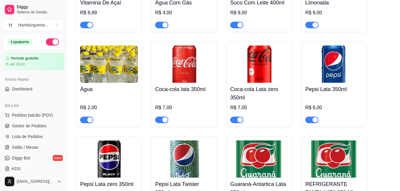
click at [107, 90] on h4 "Água" at bounding box center [109, 89] width 58 height 8
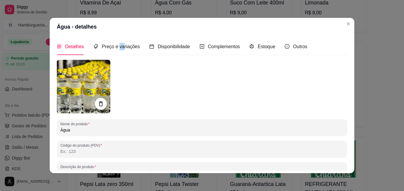
drag, startPoint x: 117, startPoint y: 41, endPoint x: 120, endPoint y: 46, distance: 5.5
click at [120, 46] on div "Preço e variações" at bounding box center [116, 46] width 46 height 17
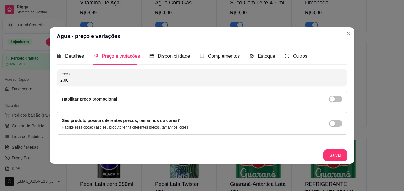
drag, startPoint x: 120, startPoint y: 46, endPoint x: 111, endPoint y: 78, distance: 33.1
click at [111, 78] on input "2,00" at bounding box center [201, 80] width 283 height 6
type input "2,50"
click at [334, 154] on button "Salvar" at bounding box center [335, 156] width 23 height 12
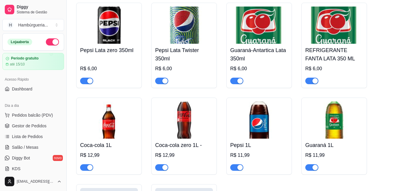
scroll to position [1844, 0]
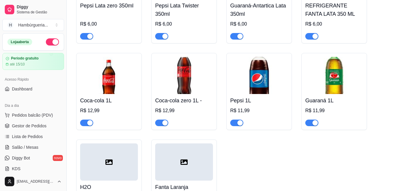
click at [119, 94] on img at bounding box center [109, 75] width 58 height 37
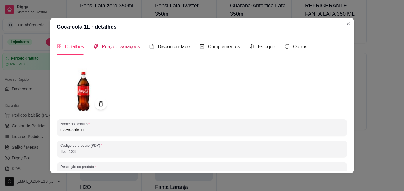
click at [107, 48] on span "Preço e variações" at bounding box center [121, 46] width 38 height 5
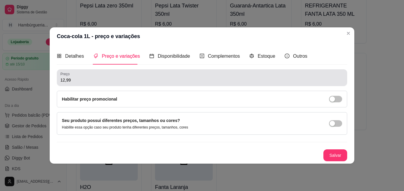
click at [106, 78] on input "12,99" at bounding box center [201, 80] width 283 height 6
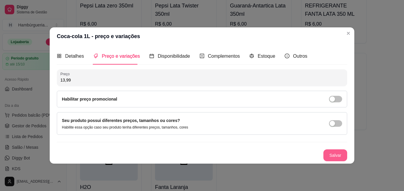
type input "13,99"
click at [335, 158] on button "Salvar" at bounding box center [335, 155] width 24 height 12
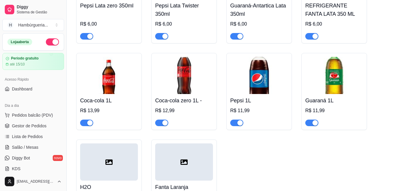
click at [177, 92] on img at bounding box center [184, 75] width 58 height 37
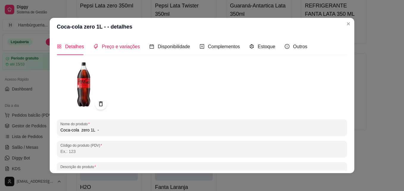
click at [113, 44] on span "Preço e variações" at bounding box center [121, 46] width 38 height 5
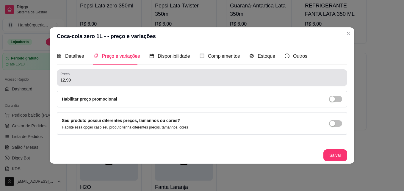
click at [152, 85] on div "Preço 12,99" at bounding box center [202, 77] width 290 height 17
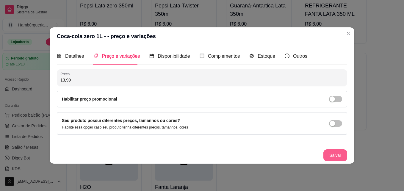
type input "13,99"
click at [337, 152] on button "Salvar" at bounding box center [335, 156] width 23 height 12
click at [337, 157] on button "Salvar" at bounding box center [335, 155] width 24 height 12
click at [336, 157] on button "Salvar" at bounding box center [335, 155] width 24 height 12
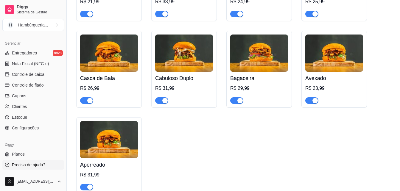
scroll to position [297, 0]
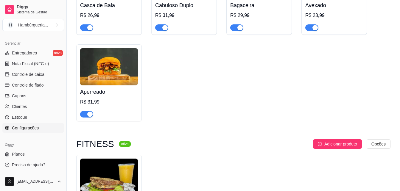
click at [25, 130] on span "Configurações" at bounding box center [25, 128] width 27 height 6
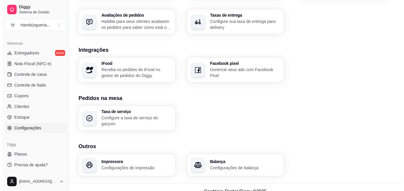
scroll to position [228, 0]
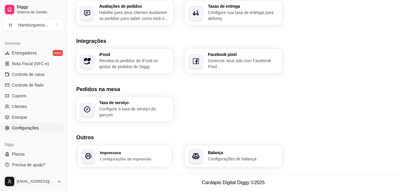
click at [127, 152] on h3 "Impressora" at bounding box center [134, 153] width 68 height 4
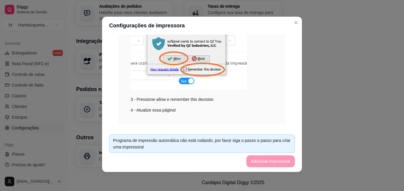
scroll to position [146, 0]
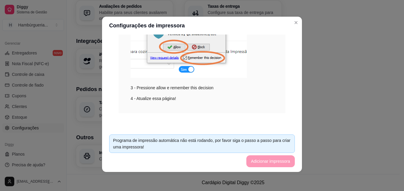
click at [277, 159] on footer "Programa de impressão automática não está rodando, por favor siga o passo a pas…" at bounding box center [202, 151] width 200 height 42
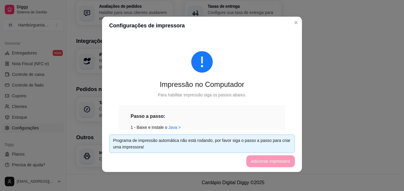
scroll to position [30, 0]
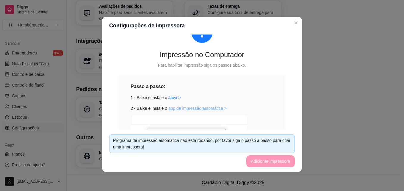
click at [192, 109] on link "app de impressão automática >" at bounding box center [197, 108] width 58 height 5
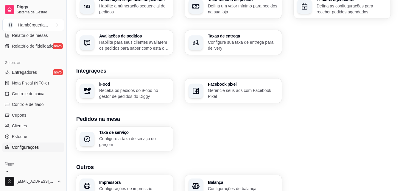
scroll to position [237, 0]
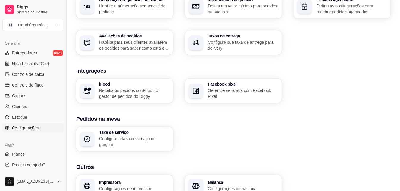
click at [36, 127] on span "Configurações" at bounding box center [25, 128] width 27 height 6
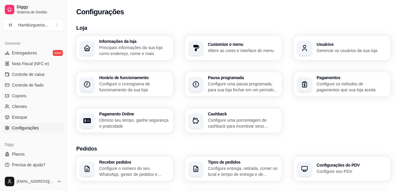
click at [249, 7] on div "Configurações" at bounding box center [233, 12] width 314 height 10
click at [235, 18] on div "Configurações" at bounding box center [233, 10] width 333 height 20
click at [389, 112] on div "Informações da loja Principais informações da sua loja como endereço, nome e ma…" at bounding box center [233, 84] width 314 height 97
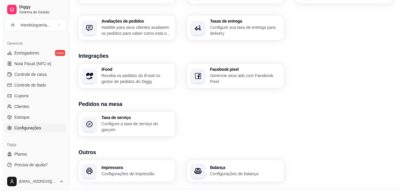
scroll to position [228, 0]
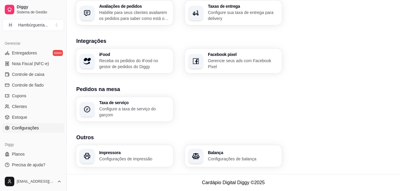
click at [118, 151] on h3 "Impressora" at bounding box center [134, 153] width 70 height 4
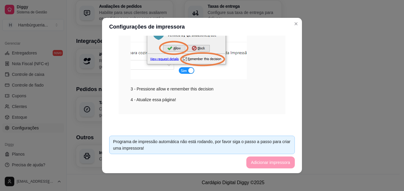
scroll to position [0, 0]
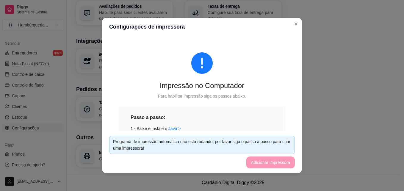
click at [252, 129] on div "1 - Baixe e instale o [GEOGRAPHIC_DATA] >" at bounding box center [202, 128] width 143 height 7
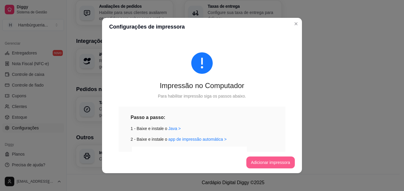
click at [276, 162] on button "Adicionar impressora" at bounding box center [270, 162] width 49 height 12
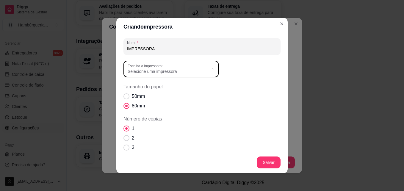
click at [196, 74] on span "Selecione uma impressora" at bounding box center [168, 71] width 80 height 6
click at [156, 87] on span "POS-80 caixa" at bounding box center [166, 86] width 76 height 6
type input "POS-80 caixa"
select select "POS-80 caixa"
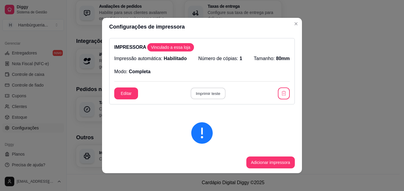
click at [197, 95] on button "Imprimir teste" at bounding box center [207, 94] width 35 height 12
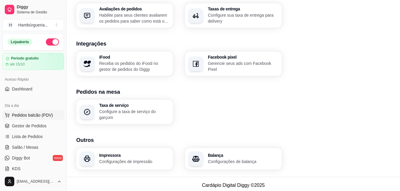
click at [38, 114] on span "Pedidos balcão (PDV)" at bounding box center [32, 115] width 41 height 6
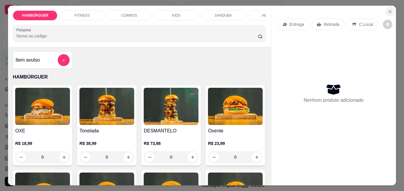
click at [389, 10] on icon "Close" at bounding box center [390, 11] width 2 height 2
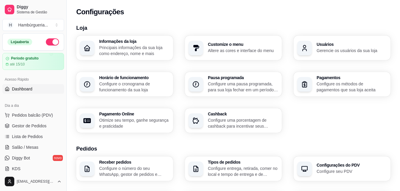
click at [35, 90] on link "Dashboard" at bounding box center [33, 89] width 62 height 10
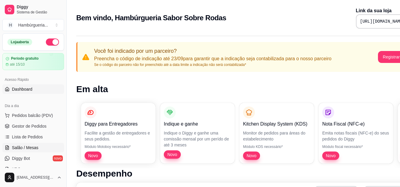
scroll to position [30, 0]
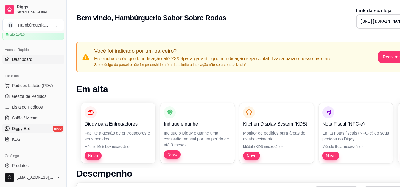
click at [35, 130] on link "Diggy Bot novo" at bounding box center [33, 128] width 62 height 10
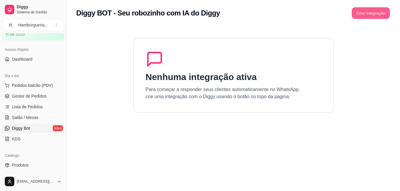
click at [358, 14] on button "Criar integração" at bounding box center [370, 13] width 38 height 12
